Goal: Task Accomplishment & Management: Manage account settings

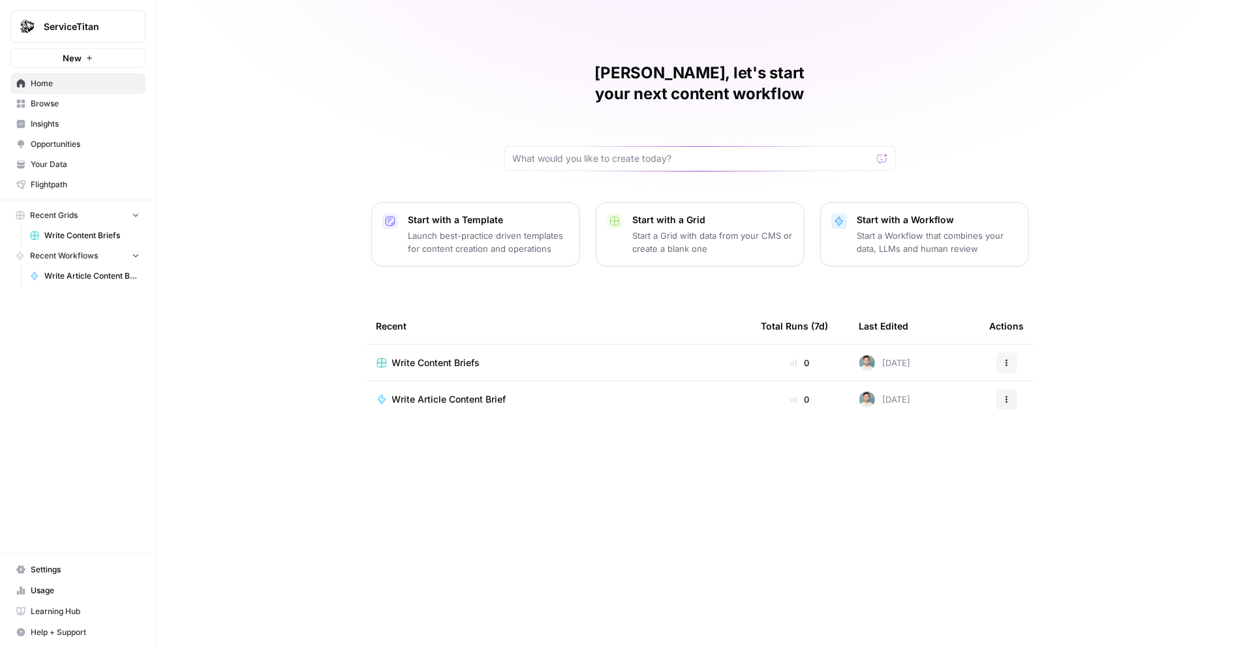
click at [87, 576] on span "Settings" at bounding box center [85, 570] width 109 height 12
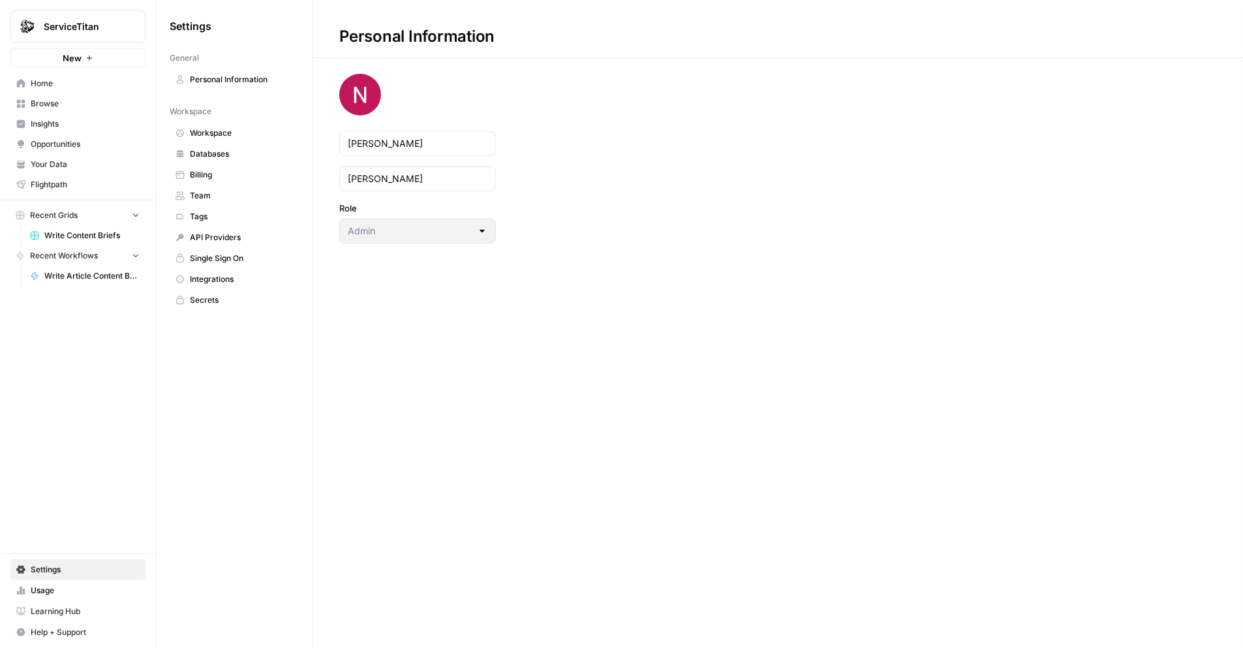
click at [216, 196] on span "Team" at bounding box center [242, 196] width 104 height 12
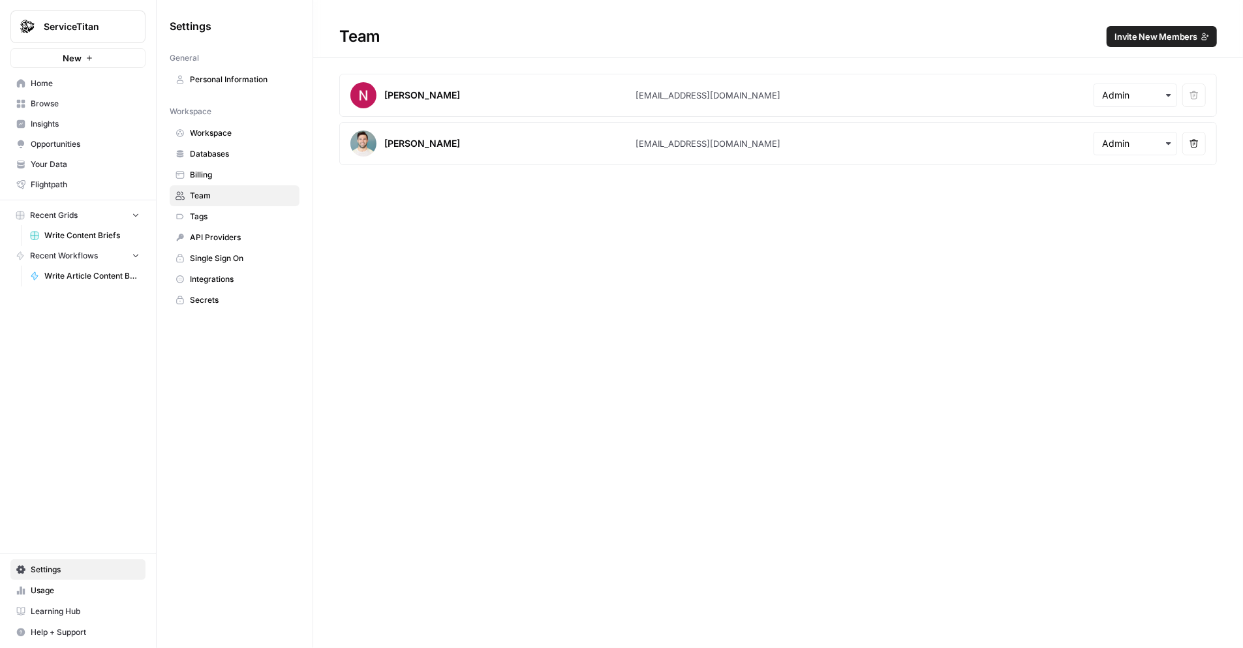
click at [1136, 23] on h1 "Team Invite New Members" at bounding box center [778, 29] width 930 height 58
click at [1135, 33] on span "Invite New Members" at bounding box center [1156, 36] width 83 height 13
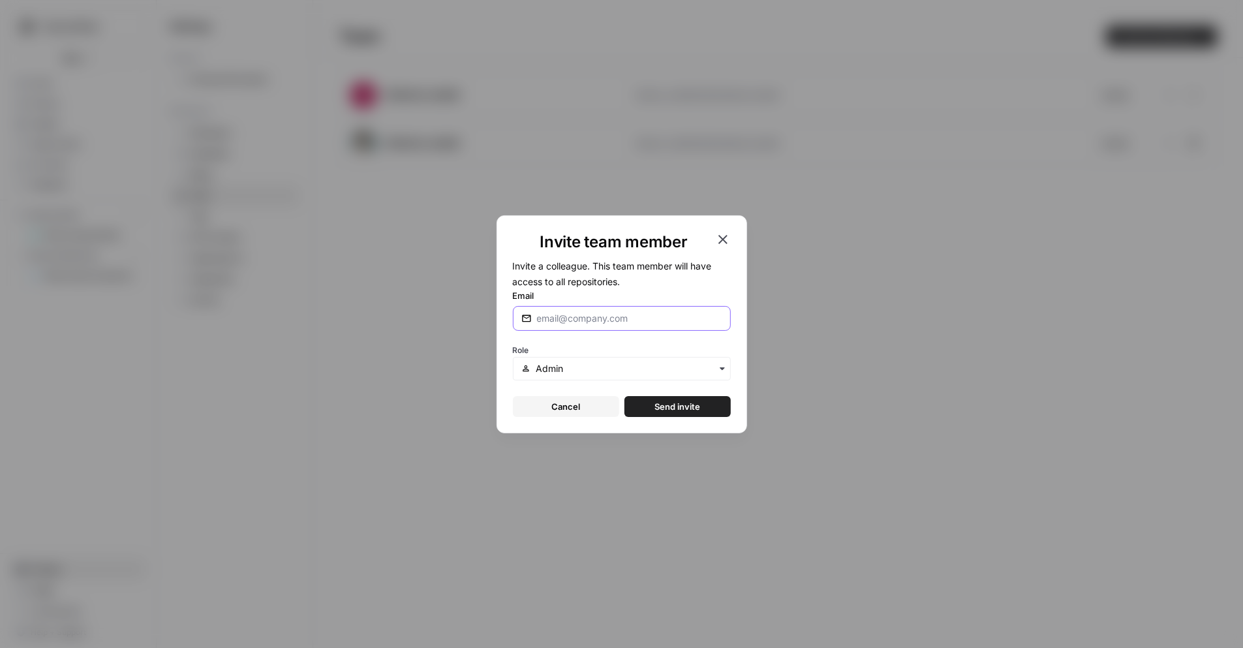
click at [606, 320] on input "Email" at bounding box center [629, 318] width 185 height 13
paste input "[PERSON_NAME][EMAIL_ADDRESS][DOMAIN_NAME]"
type input "[PERSON_NAME][EMAIL_ADDRESS][DOMAIN_NAME]"
click at [666, 400] on span "Send invite" at bounding box center [677, 406] width 46 height 13
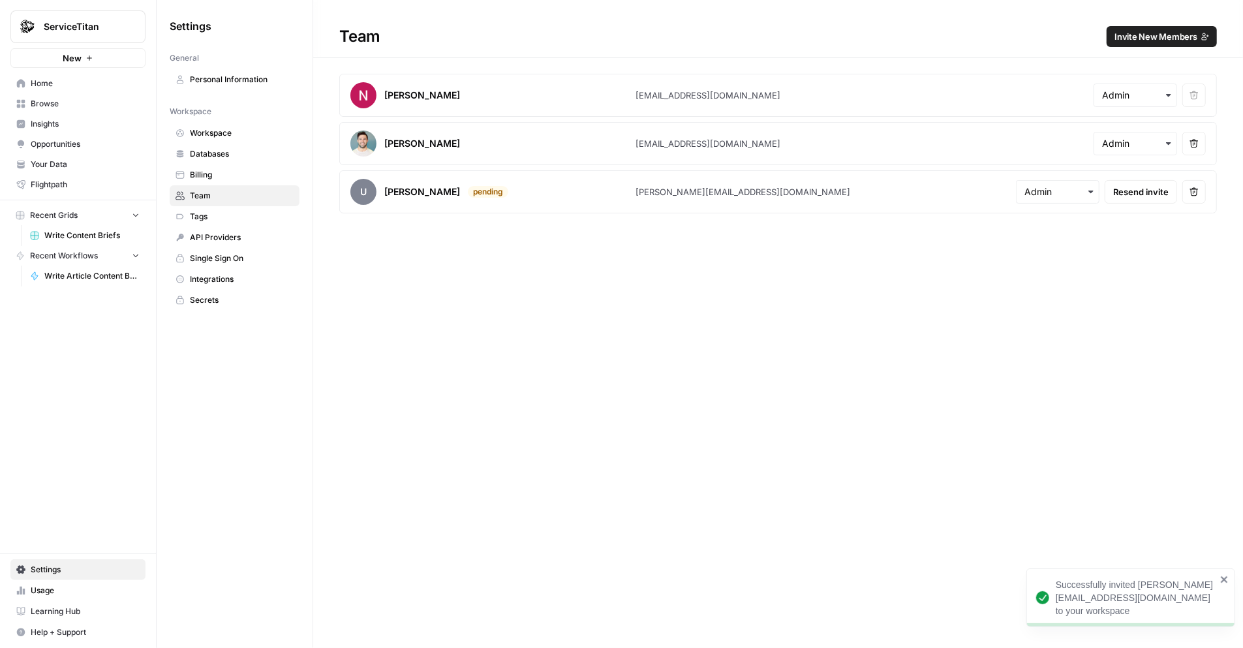
click at [1160, 37] on span "Invite New Members" at bounding box center [1156, 36] width 83 height 13
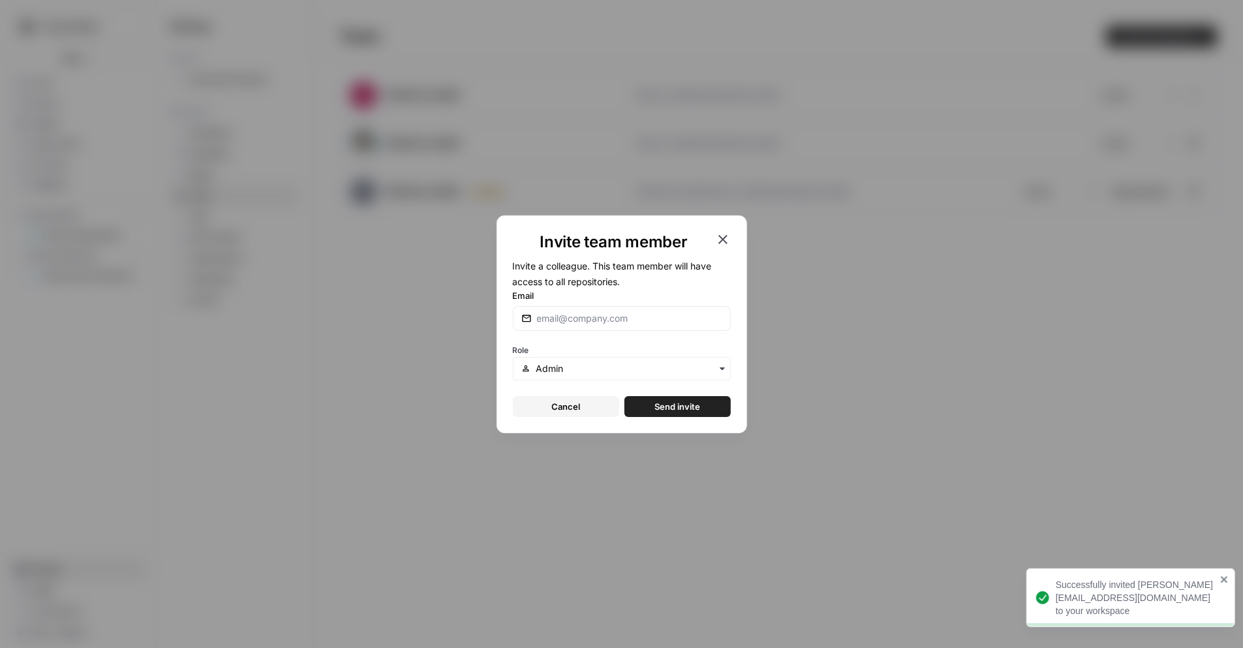
click at [665, 326] on div at bounding box center [622, 318] width 218 height 25
paste input "[PERSON_NAME][EMAIL_ADDRESS][DOMAIN_NAME]"
type input "[PERSON_NAME][EMAIL_ADDRESS][DOMAIN_NAME]"
click at [654, 405] on button "Send invite" at bounding box center [677, 406] width 106 height 21
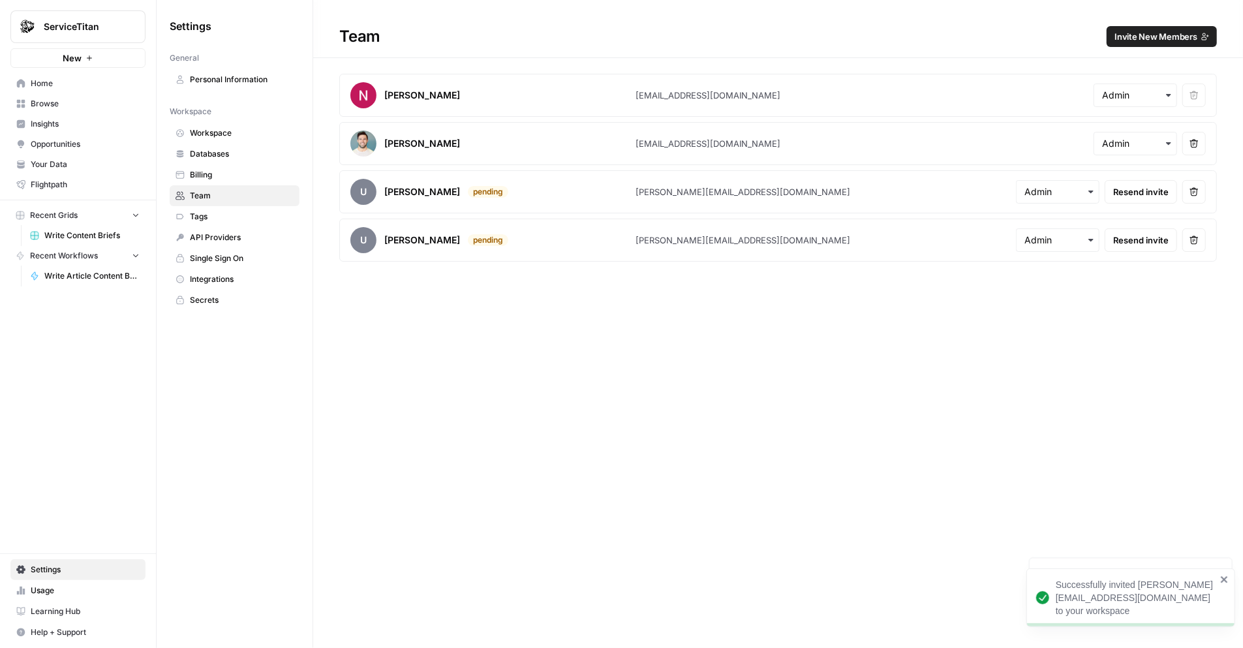
click at [1142, 43] on button "Invite New Members" at bounding box center [1162, 36] width 110 height 21
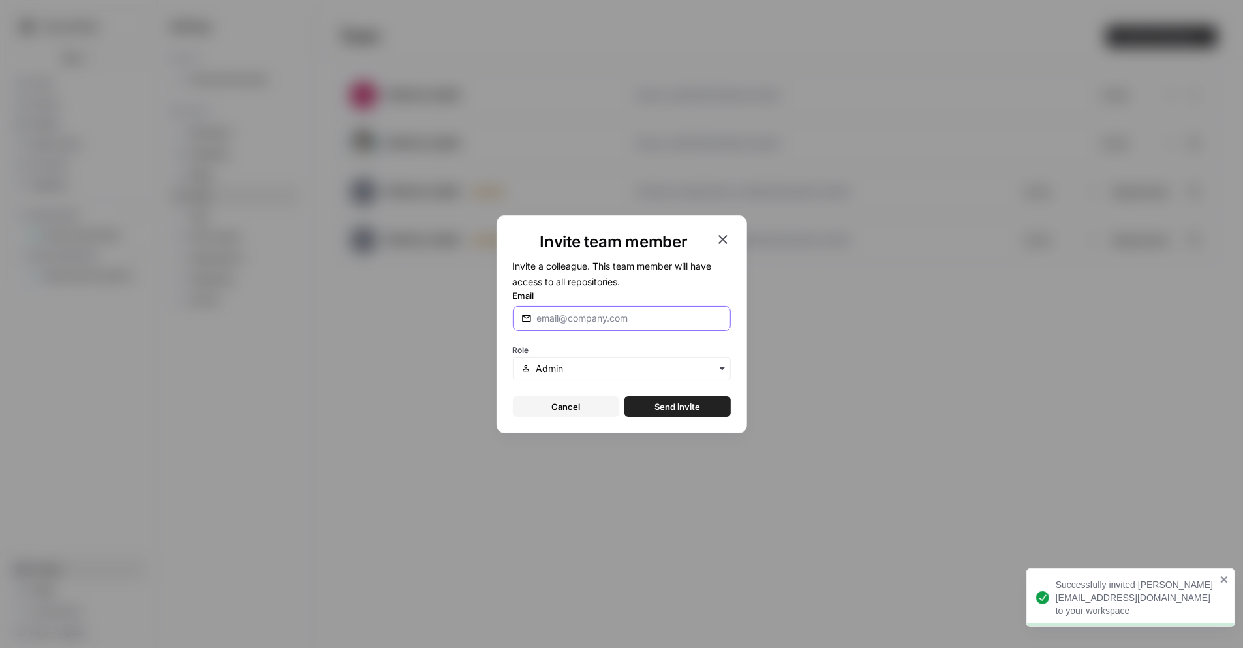
click at [611, 324] on input "Email" at bounding box center [629, 318] width 185 height 13
paste input "will@airops.com"
type input "will@airops.com"
click at [675, 402] on span "Send invite" at bounding box center [677, 406] width 46 height 13
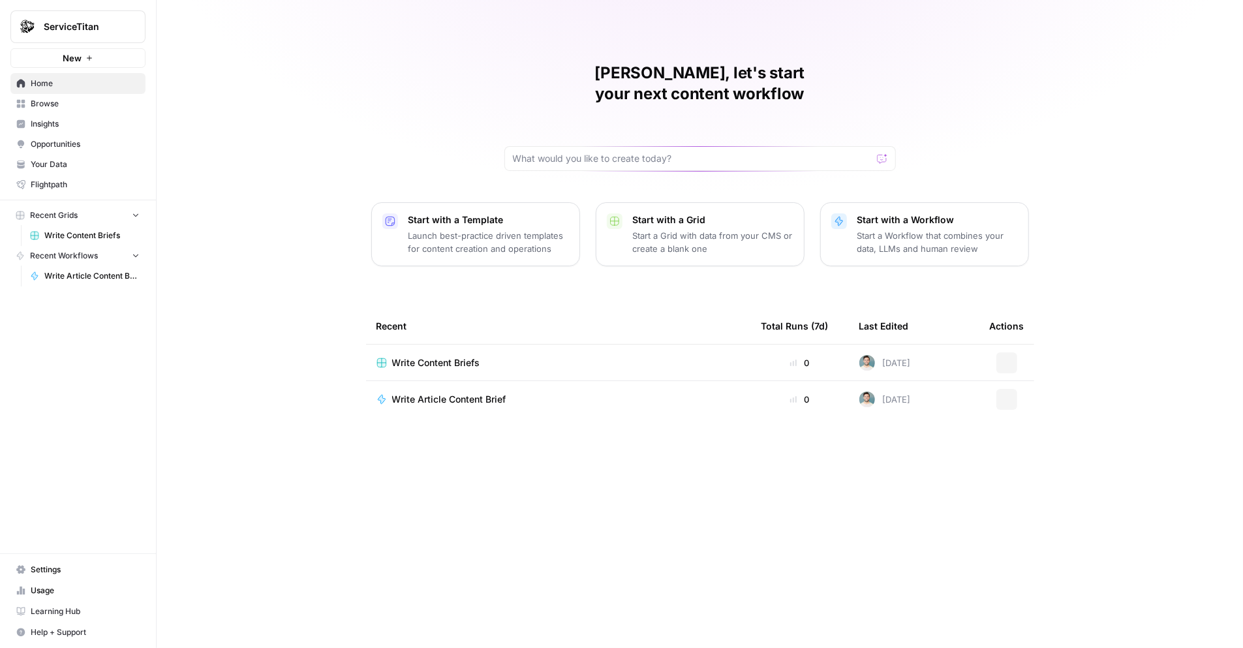
click at [91, 25] on span "ServiceTitan" at bounding box center [83, 26] width 79 height 13
type input "t"
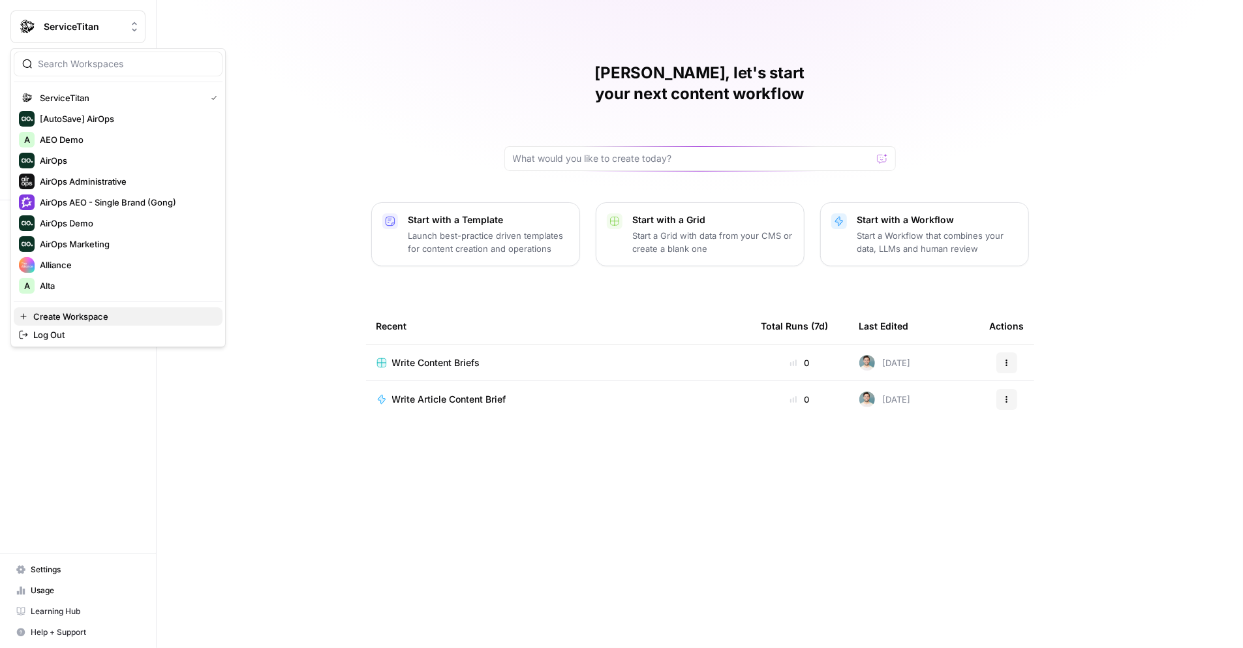
click at [85, 313] on span "Create Workspace" at bounding box center [122, 316] width 179 height 13
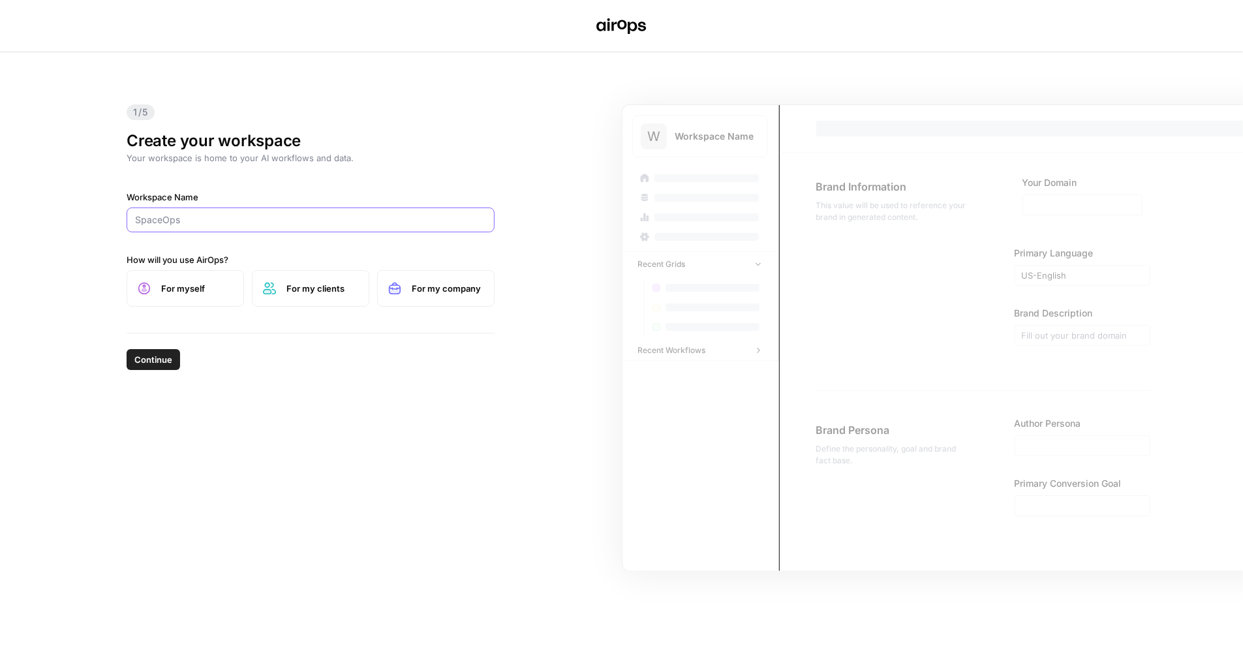
click at [250, 218] on input "Workspace Name" at bounding box center [310, 219] width 351 height 13
type input "Tebra"
click at [309, 282] on span "For my clients" at bounding box center [322, 288] width 72 height 13
click at [420, 290] on span "For my company" at bounding box center [448, 288] width 72 height 13
click at [147, 360] on span "Continue" at bounding box center [153, 359] width 38 height 13
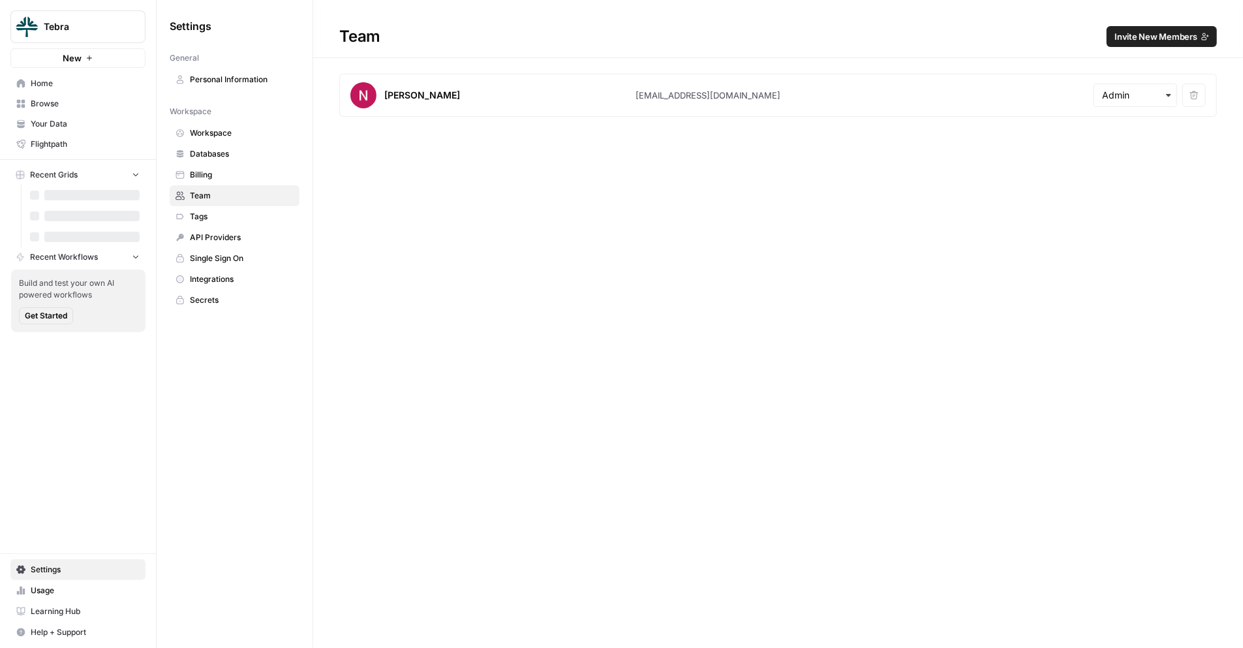
click at [1131, 39] on span "Invite New Members" at bounding box center [1156, 36] width 83 height 13
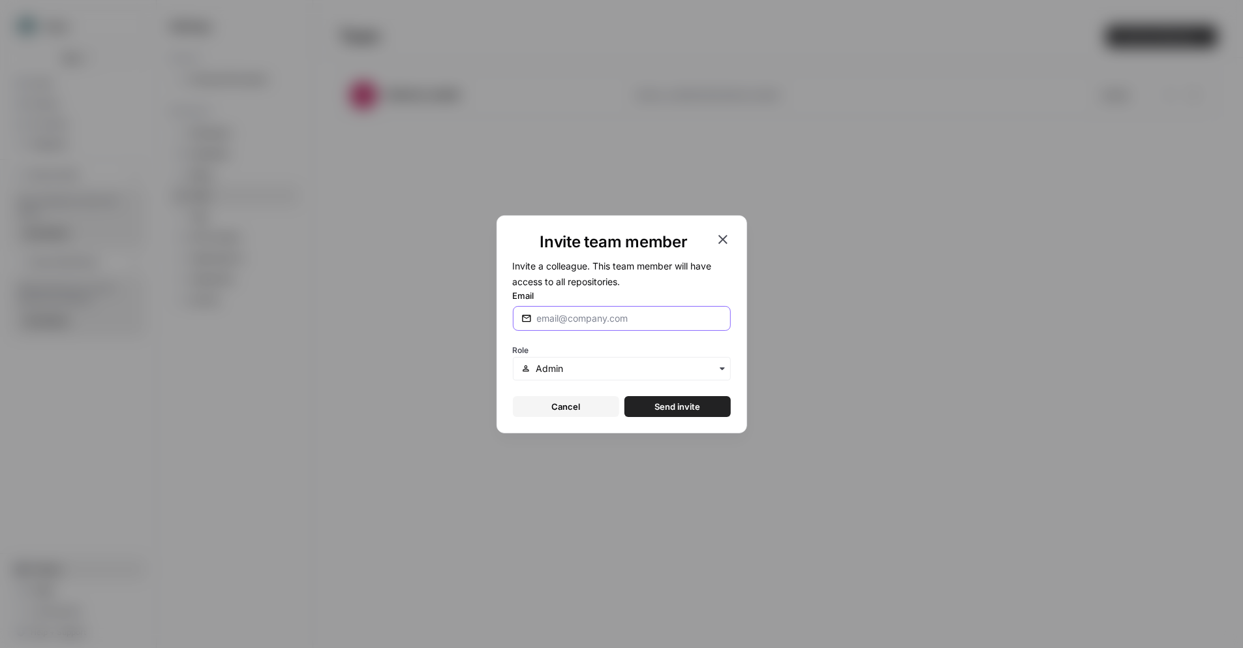
click at [609, 321] on input "Email" at bounding box center [629, 318] width 185 height 13
paste input "[PERSON_NAME][EMAIL_ADDRESS][DOMAIN_NAME]"
type input "[PERSON_NAME][EMAIL_ADDRESS][DOMAIN_NAME]"
click at [654, 397] on button "Send invite" at bounding box center [677, 406] width 106 height 21
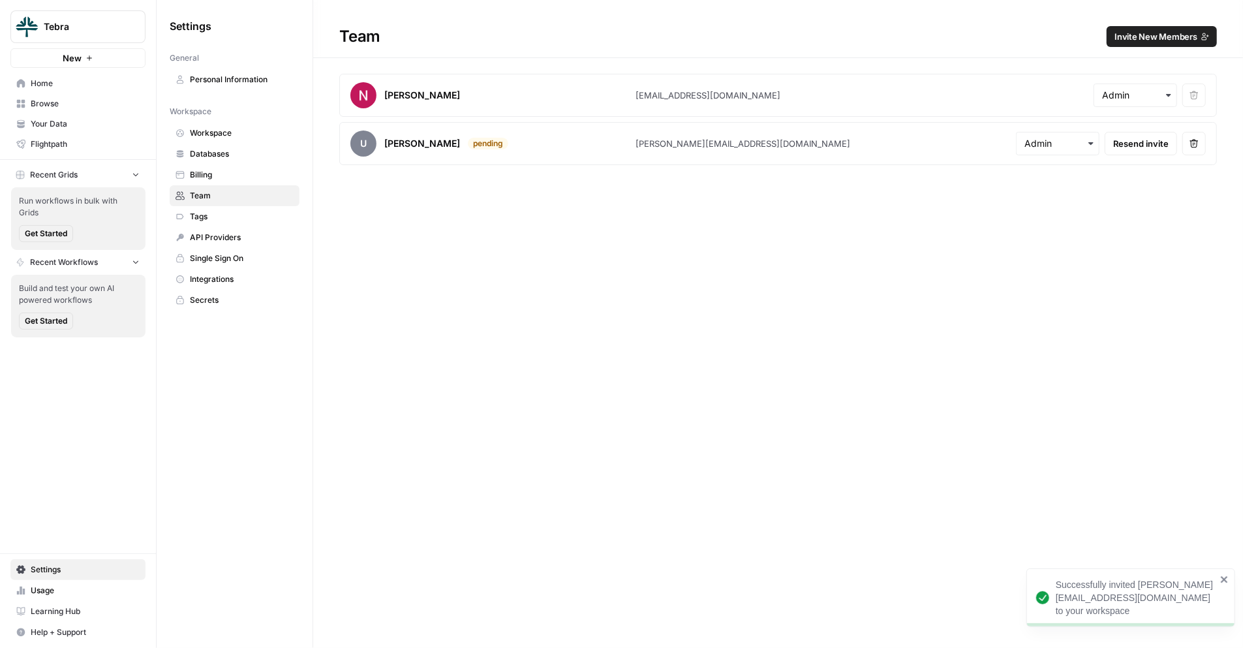
click at [1139, 28] on button "Invite New Members" at bounding box center [1162, 36] width 110 height 21
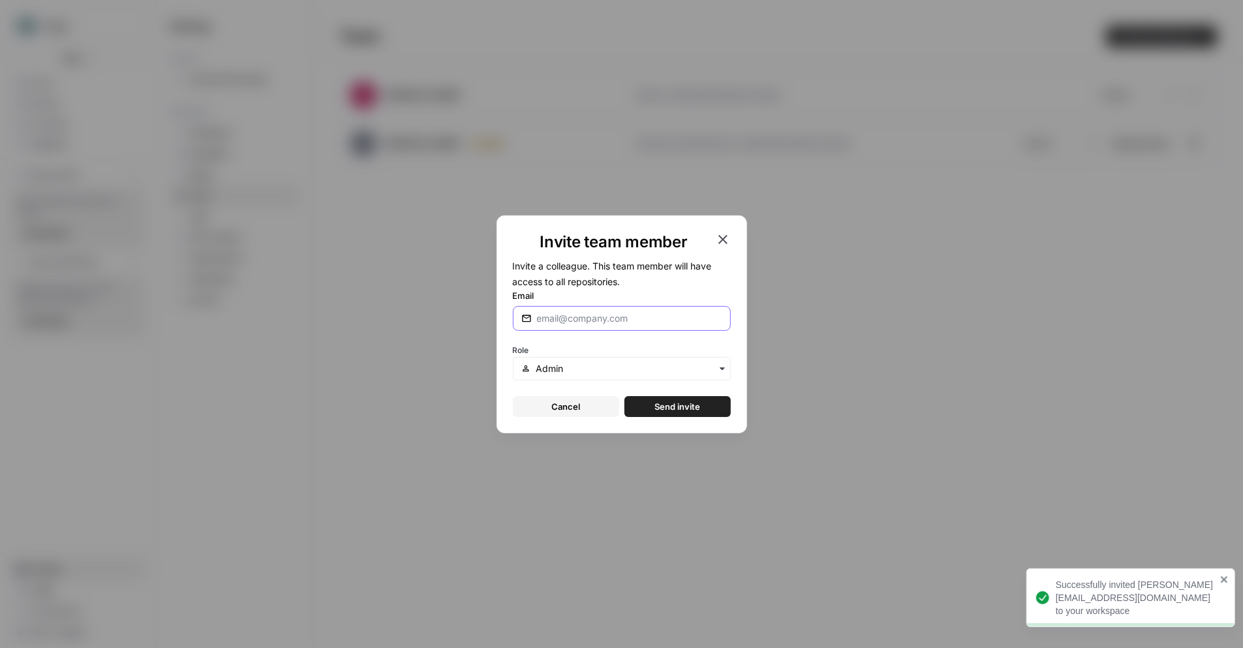
click at [649, 319] on input "Email" at bounding box center [629, 318] width 185 height 13
paste input "[PERSON_NAME][EMAIL_ADDRESS][DOMAIN_NAME]"
type input "[PERSON_NAME][EMAIL_ADDRESS][DOMAIN_NAME]"
click at [652, 408] on button "Send invite" at bounding box center [677, 406] width 106 height 21
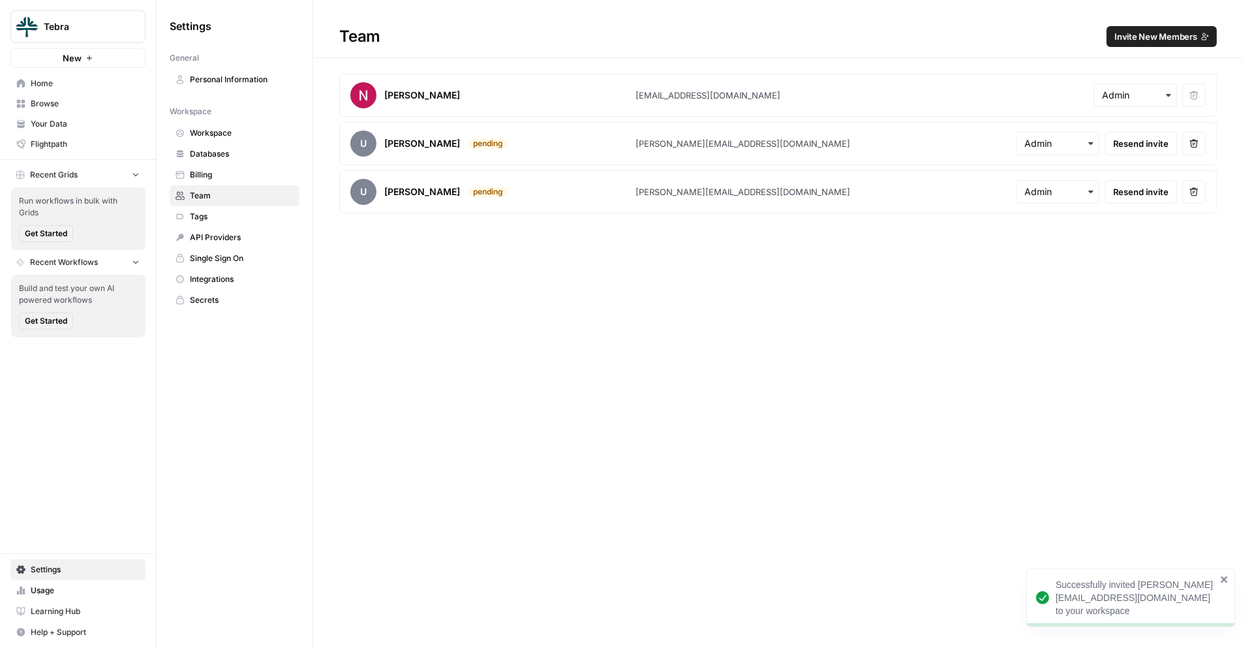
click at [1152, 40] on span "Invite New Members" at bounding box center [1156, 36] width 83 height 13
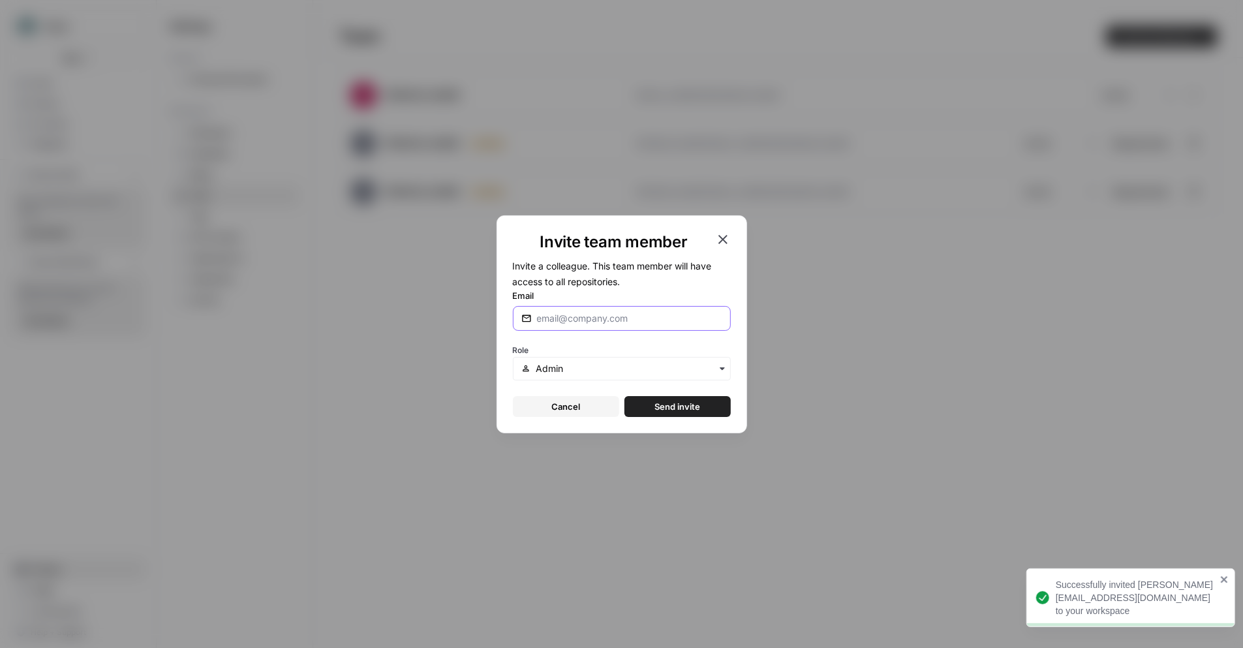
click at [635, 324] on input "Email" at bounding box center [629, 318] width 185 height 13
paste input "[PERSON_NAME][EMAIL_ADDRESS][DOMAIN_NAME]"
type input "[PERSON_NAME][EMAIL_ADDRESS][DOMAIN_NAME]"
click at [669, 402] on span "Send invite" at bounding box center [677, 406] width 46 height 13
